Goal: Transaction & Acquisition: Register for event/course

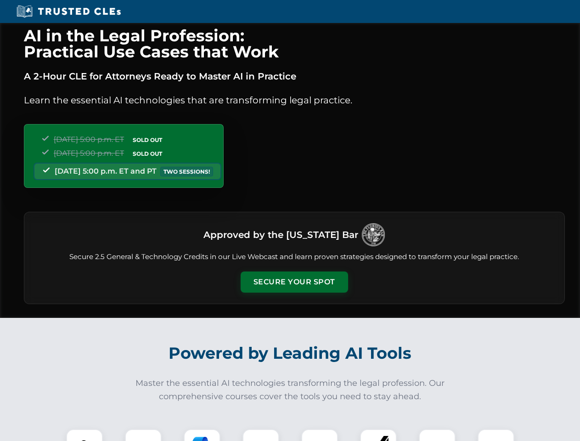
click at [294, 282] on button "Secure Your Spot" at bounding box center [293, 281] width 107 height 21
click at [84, 435] on img at bounding box center [84, 447] width 27 height 27
click at [143, 435] on div at bounding box center [143, 447] width 37 height 37
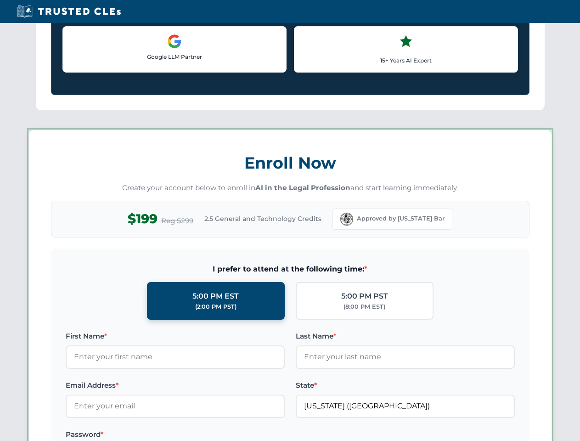
click at [261, 435] on label "Password *" at bounding box center [175, 434] width 219 height 11
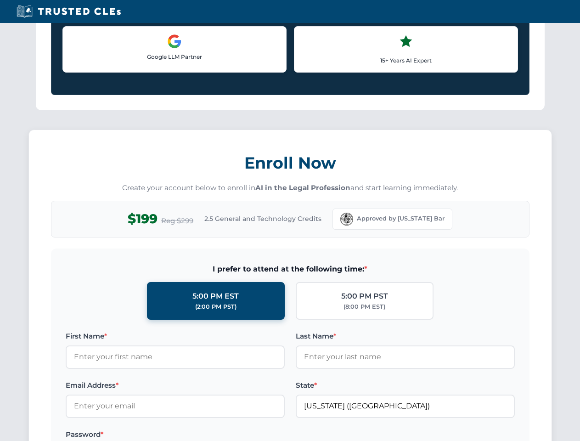
scroll to position [901, 0]
